Goal: Information Seeking & Learning: Learn about a topic

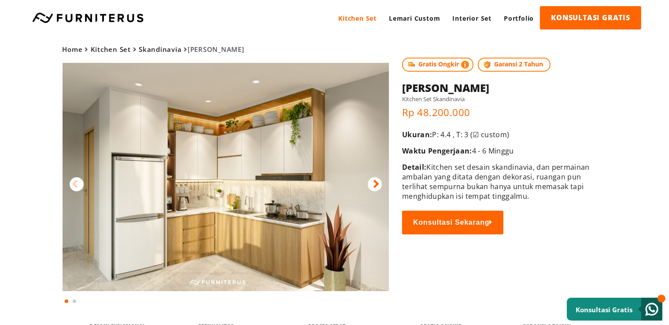
click at [598, 142] on div "Home Kitchen Set Skandinavia Lena Gratis Ongkir Garansi 2 Tahun Home" at bounding box center [335, 171] width 634 height 270
click at [418, 21] on link "Lemari Custom" at bounding box center [414, 18] width 63 height 24
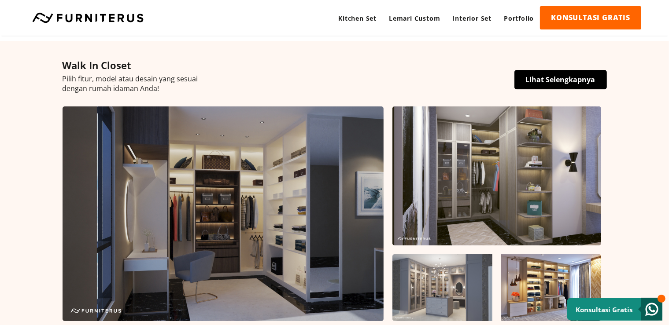
scroll to position [88, 0]
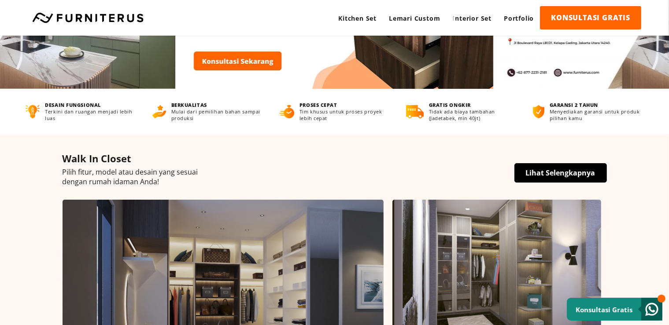
click at [544, 163] on h4 "Walk In Closet" at bounding box center [335, 158] width 544 height 13
click at [543, 170] on link "Lihat Selengkapnya" at bounding box center [560, 172] width 92 height 19
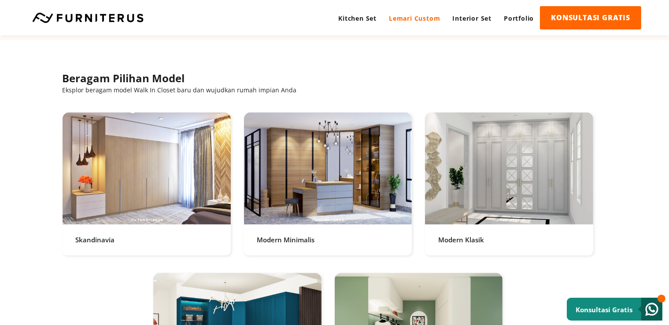
scroll to position [1813, 0]
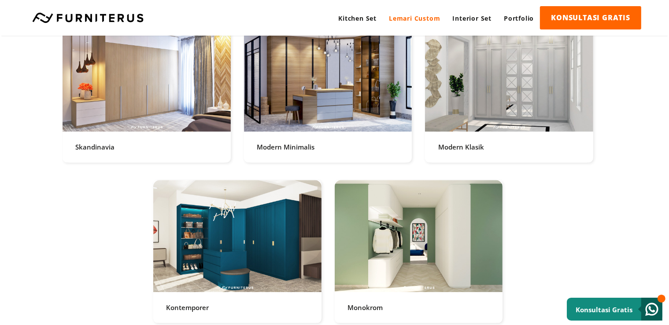
click at [176, 88] on link at bounding box center [147, 90] width 168 height 143
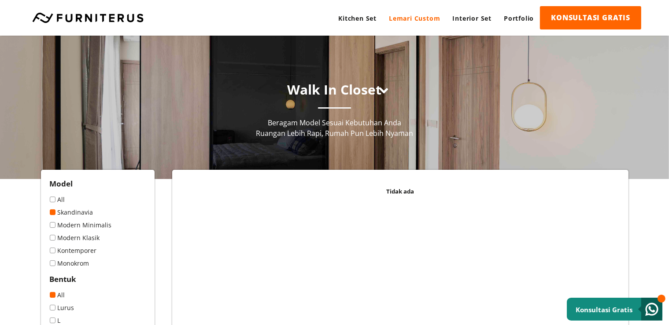
scroll to position [139, 0]
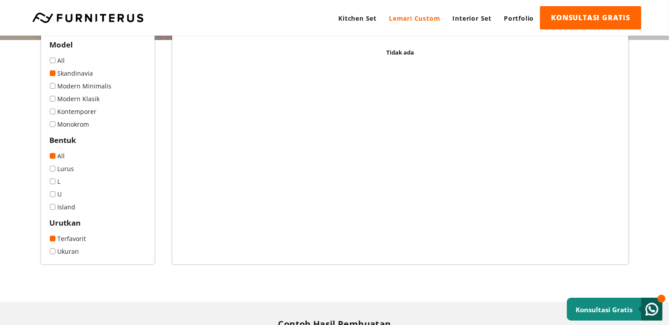
click at [59, 63] on link "All" at bounding box center [98, 60] width 96 height 8
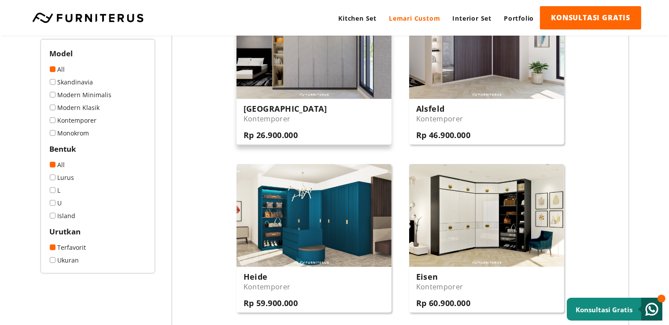
scroll to position [604, 0]
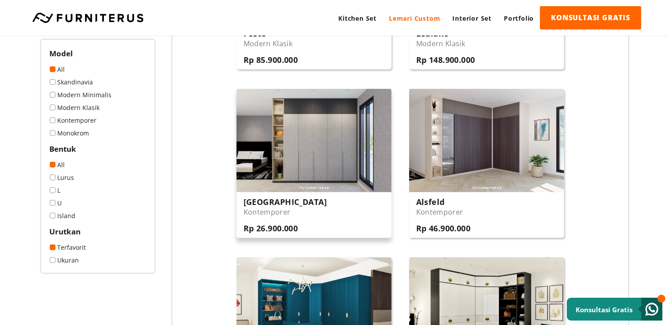
click at [306, 125] on img at bounding box center [313, 140] width 155 height 103
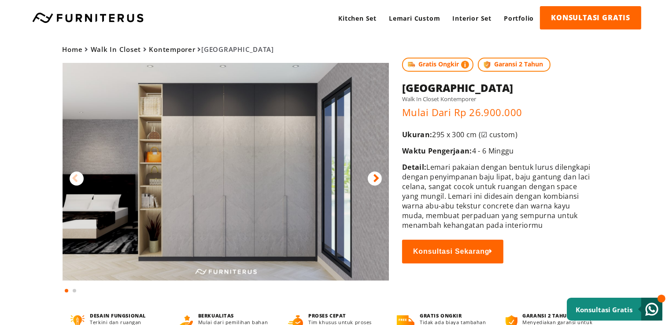
click at [380, 175] on div at bounding box center [375, 179] width 14 height 14
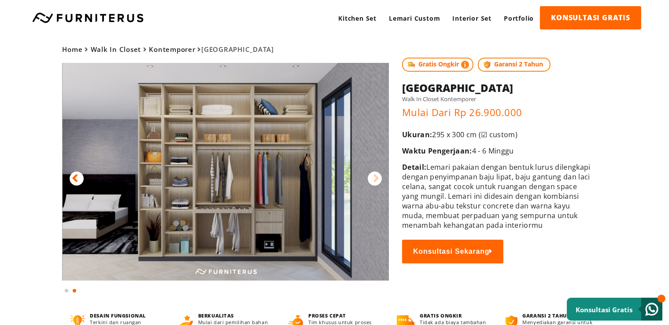
click at [380, 175] on div at bounding box center [375, 179] width 14 height 14
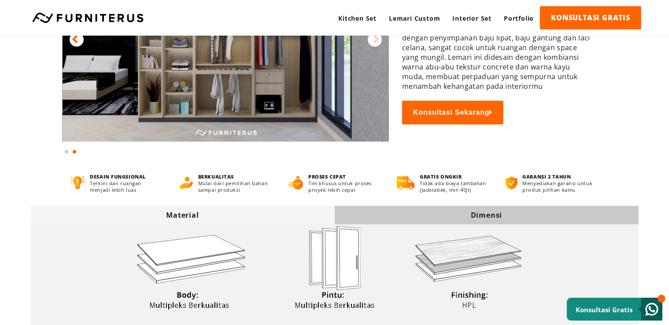
scroll to position [279, 0]
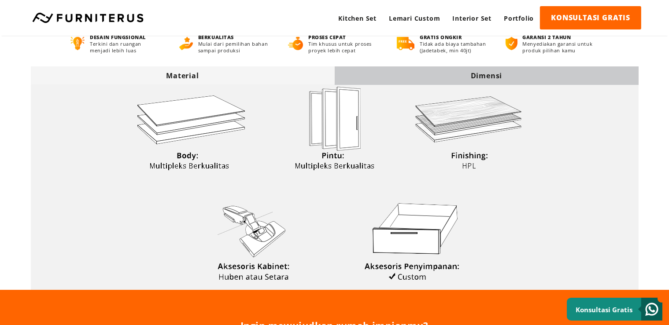
click at [492, 70] on div "Dimensi" at bounding box center [487, 75] width 304 height 18
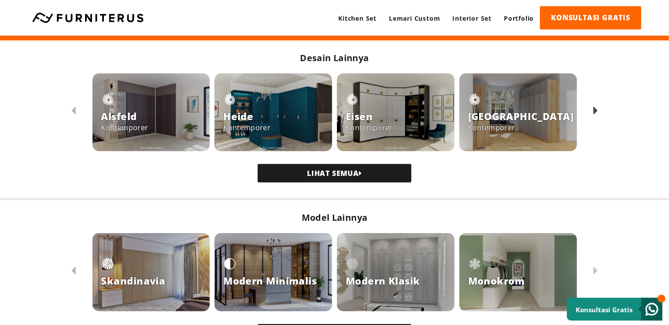
scroll to position [828, 0]
